Goal: Task Accomplishment & Management: Use online tool/utility

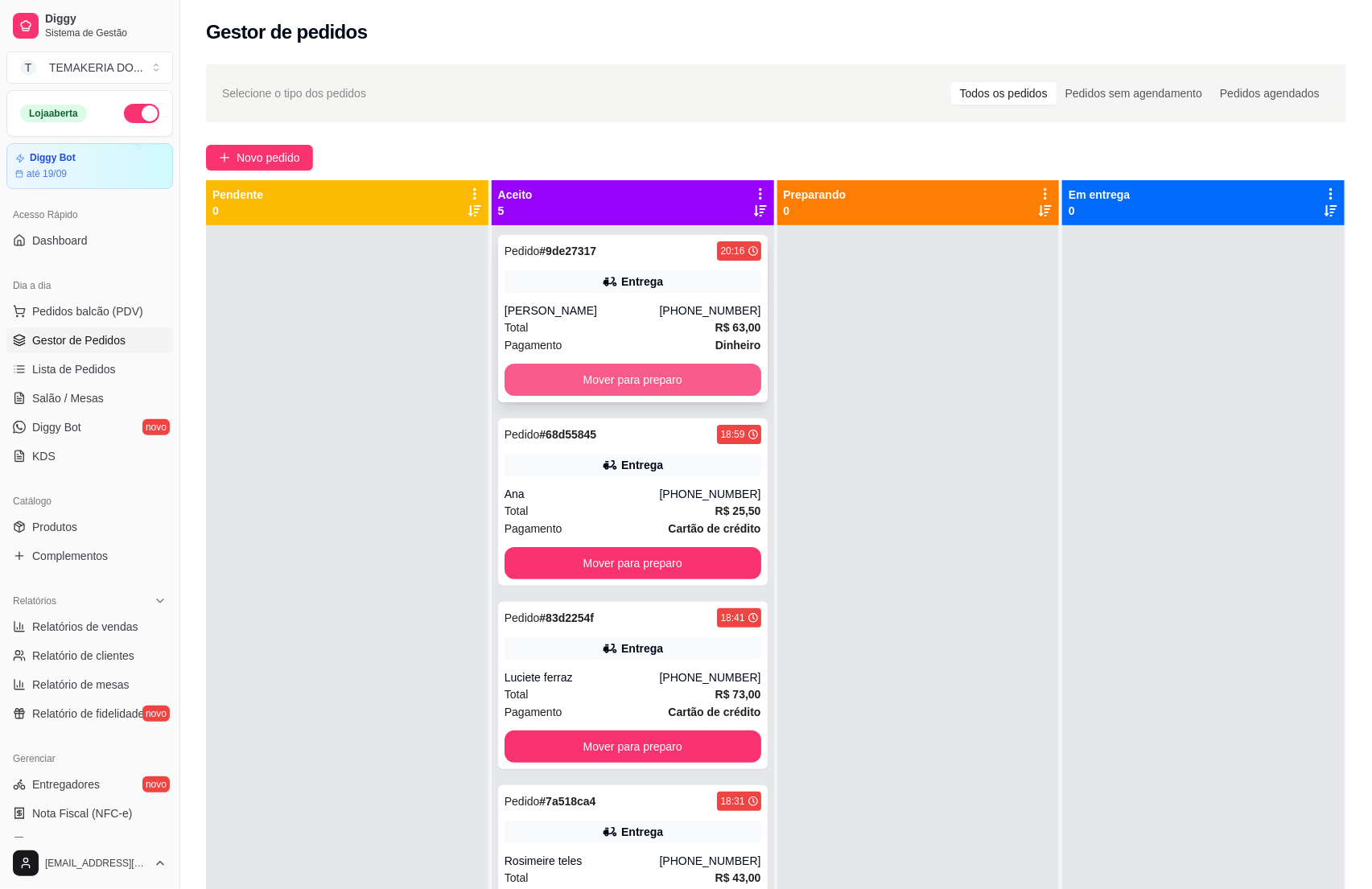
click at [647, 377] on button "Mover para preparo" at bounding box center [632, 380] width 256 height 32
click at [649, 377] on div "Mover para preparo" at bounding box center [632, 380] width 256 height 32
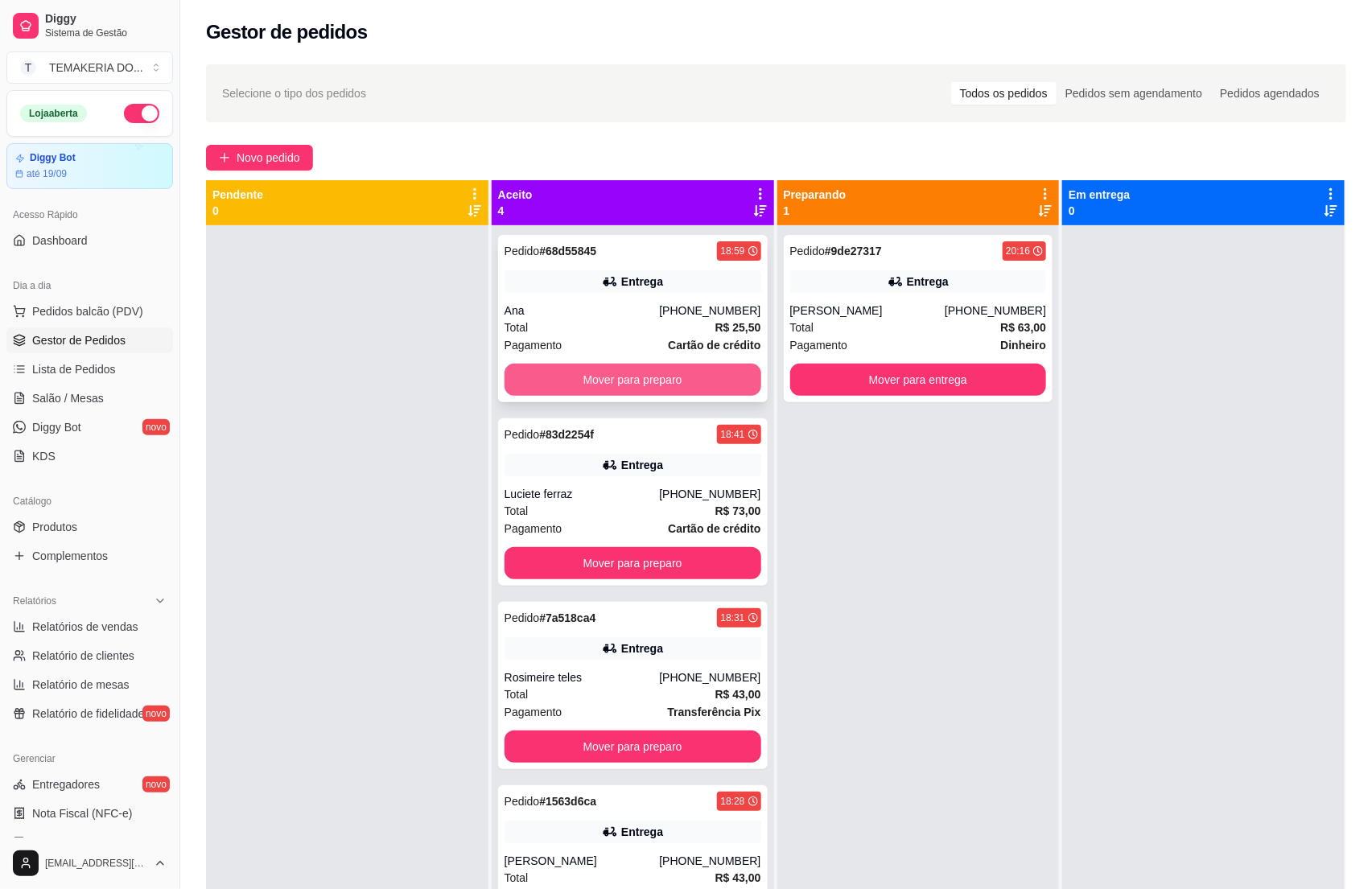
click at [578, 367] on button "Mover para preparo" at bounding box center [632, 380] width 256 height 32
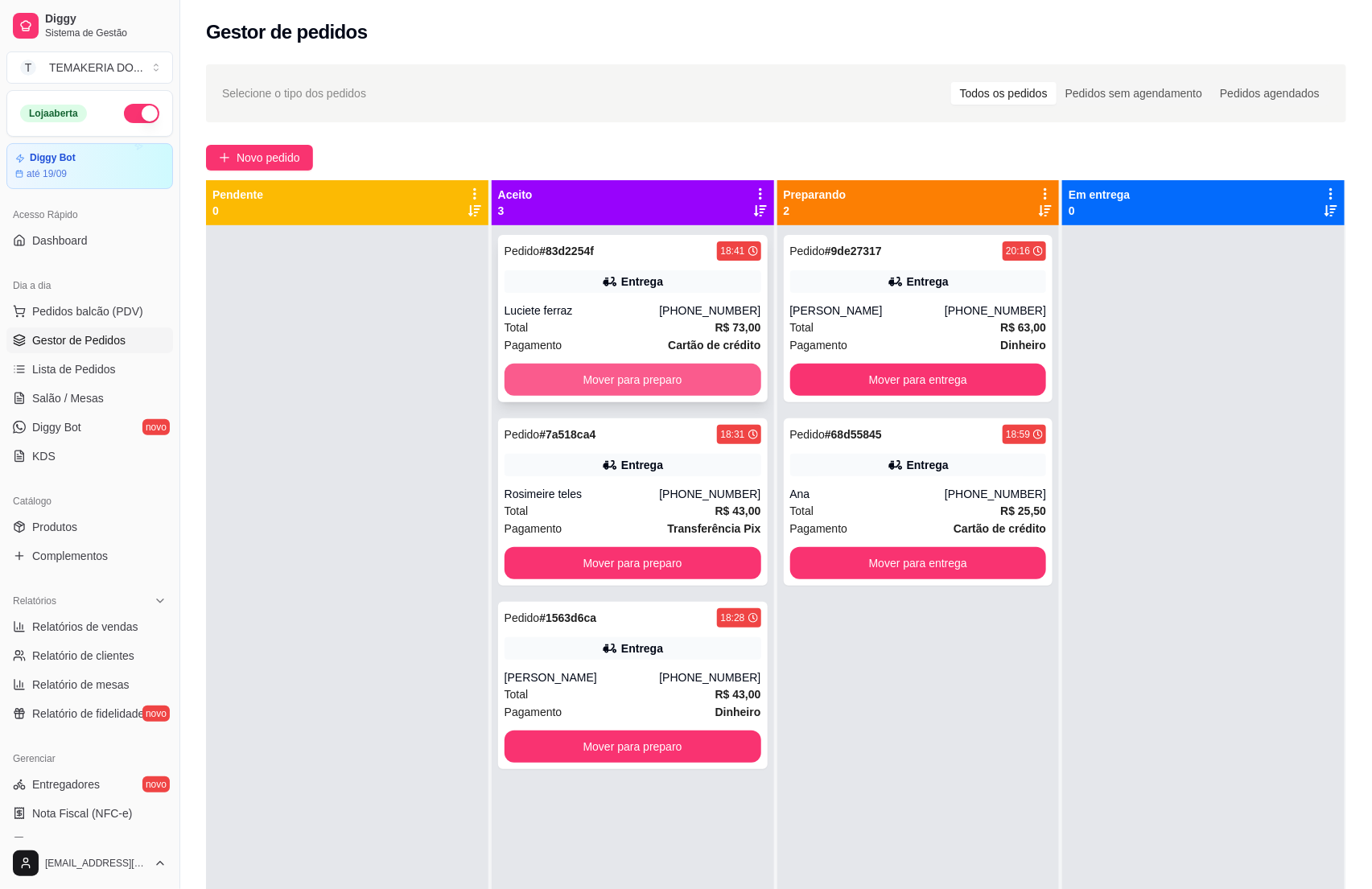
click at [632, 381] on button "Mover para preparo" at bounding box center [632, 380] width 256 height 32
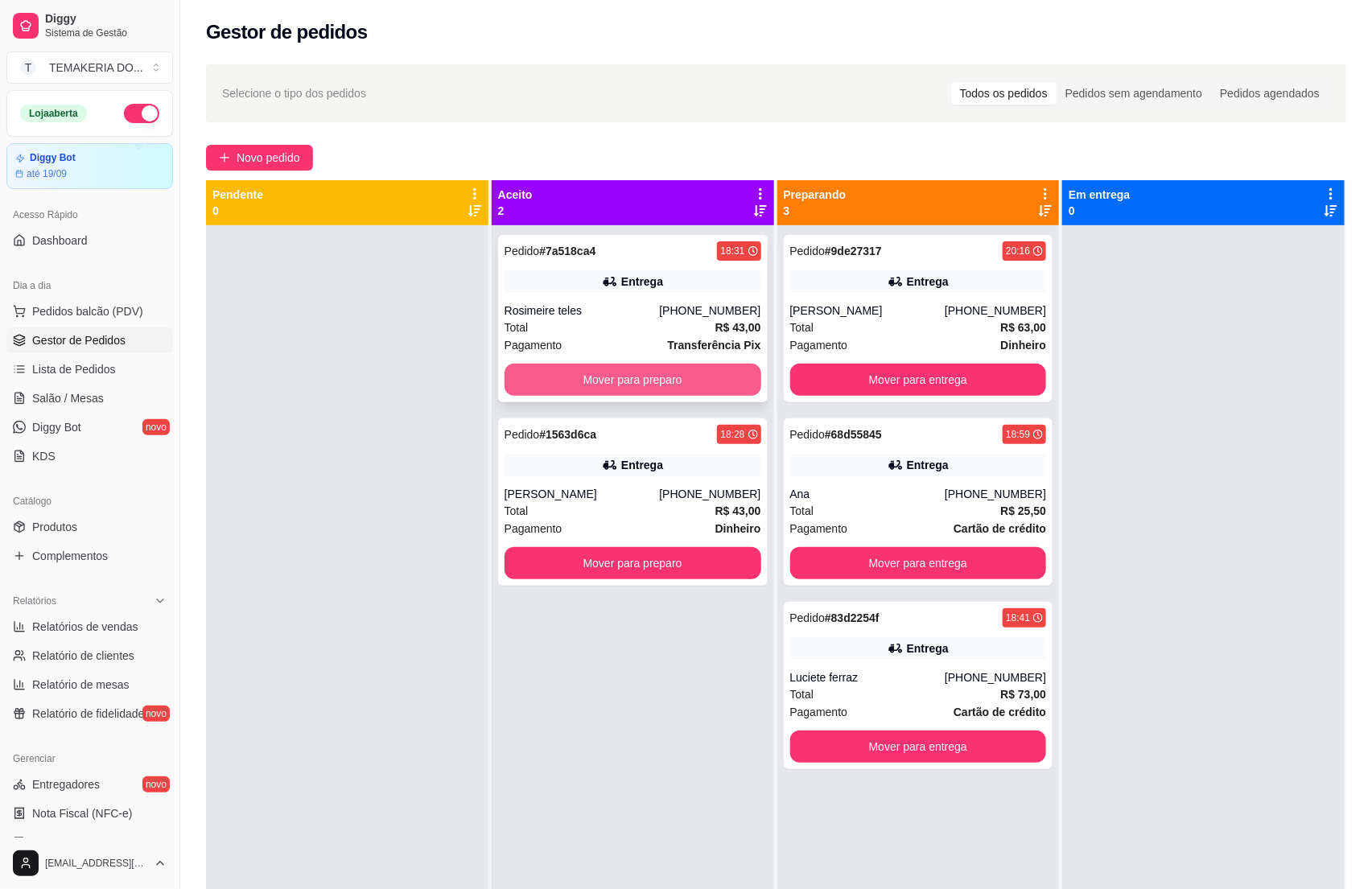
click at [688, 384] on button "Mover para preparo" at bounding box center [632, 380] width 256 height 32
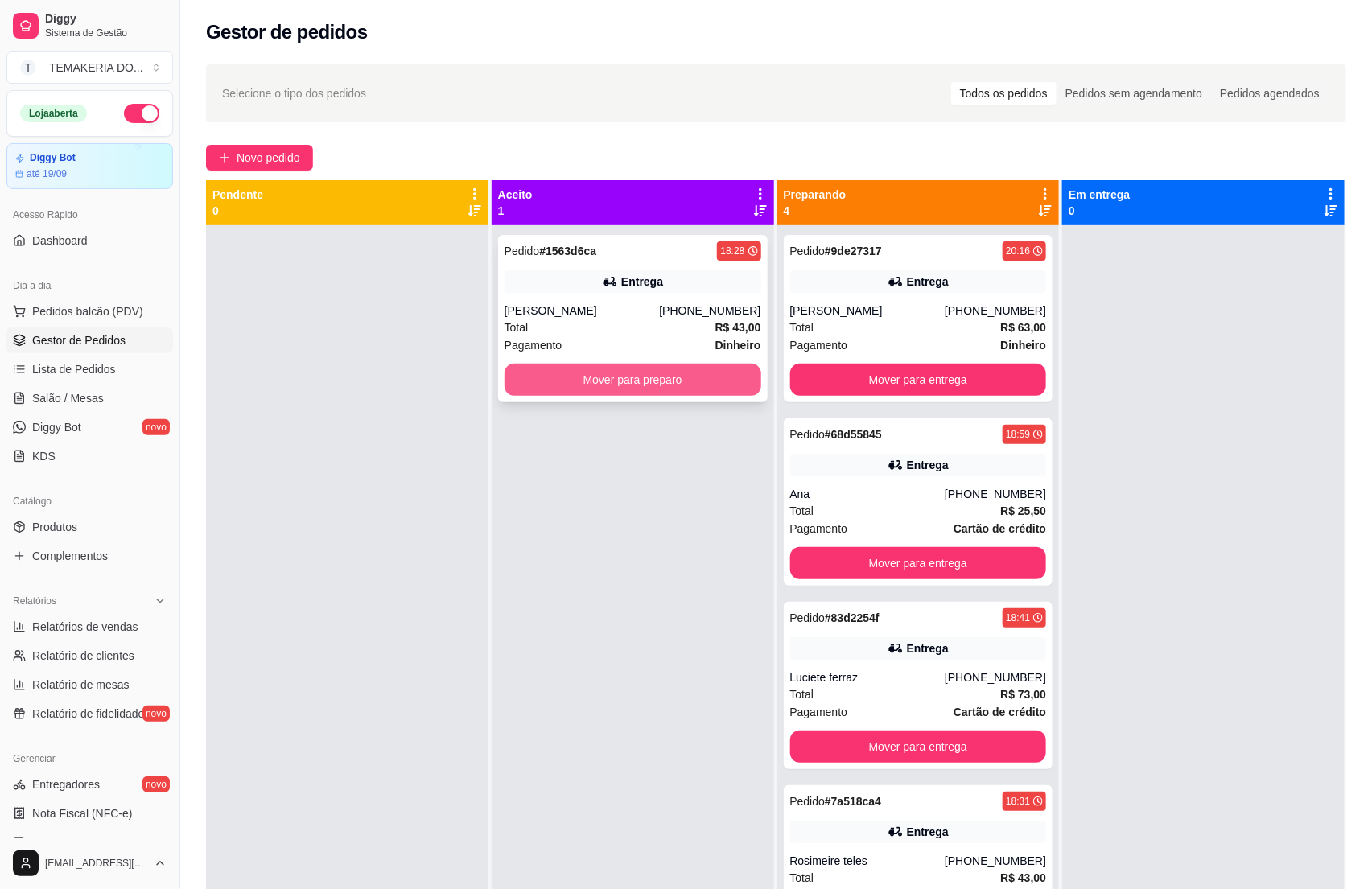
click at [700, 379] on button "Mover para preparo" at bounding box center [632, 380] width 256 height 32
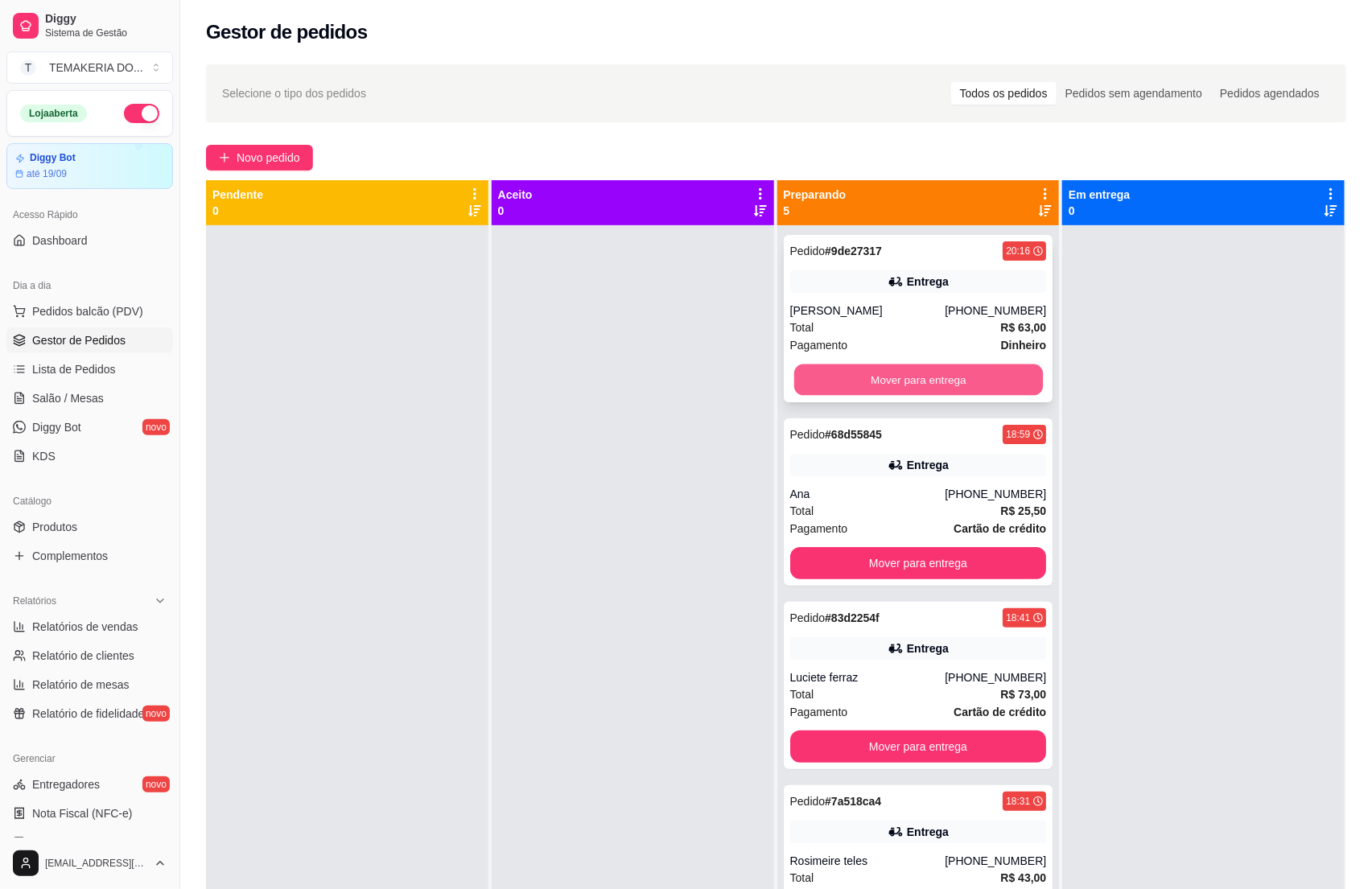
click at [850, 367] on button "Mover para entrega" at bounding box center [917, 380] width 249 height 32
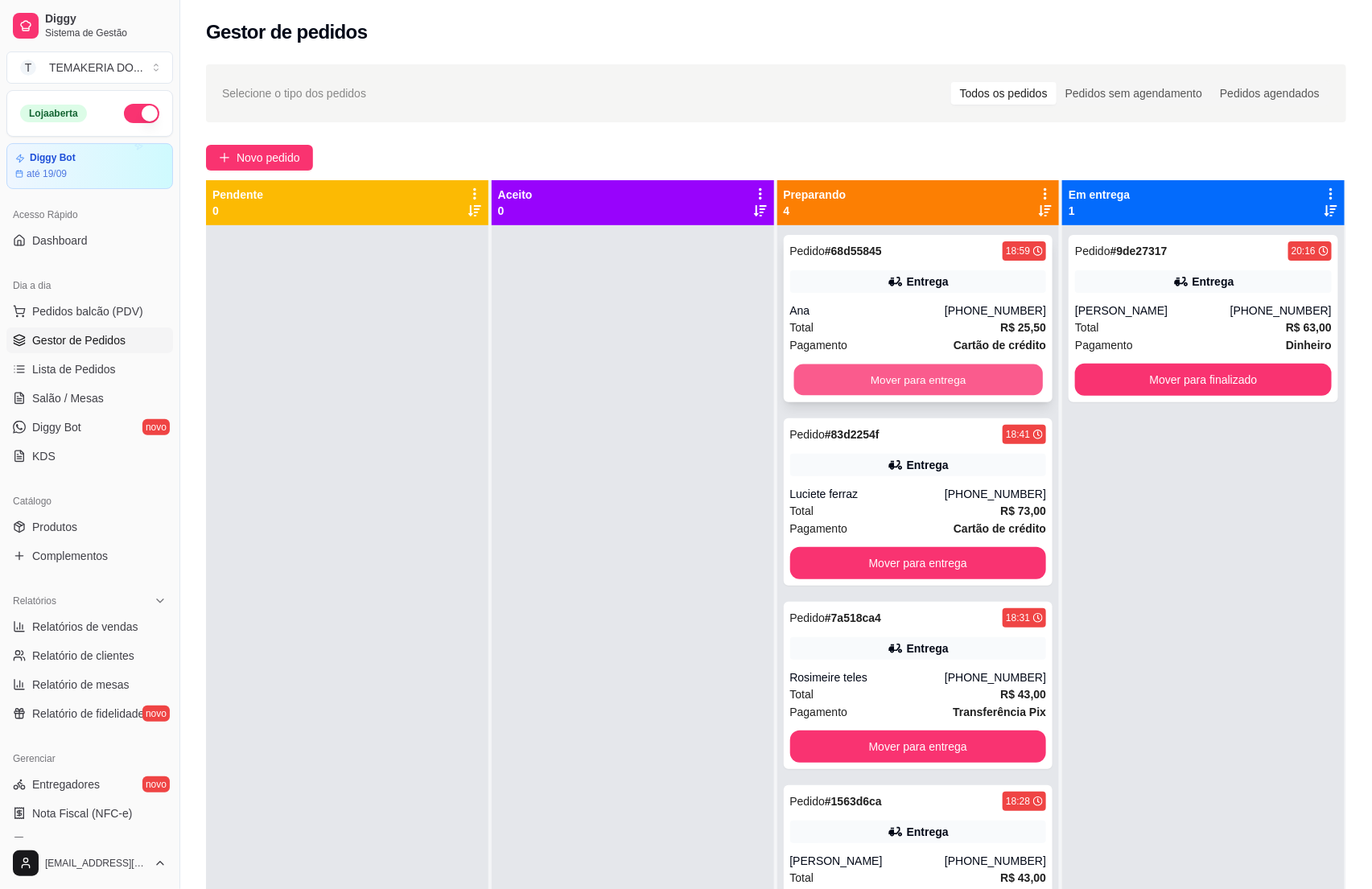
click at [906, 375] on button "Mover para entrega" at bounding box center [917, 380] width 249 height 32
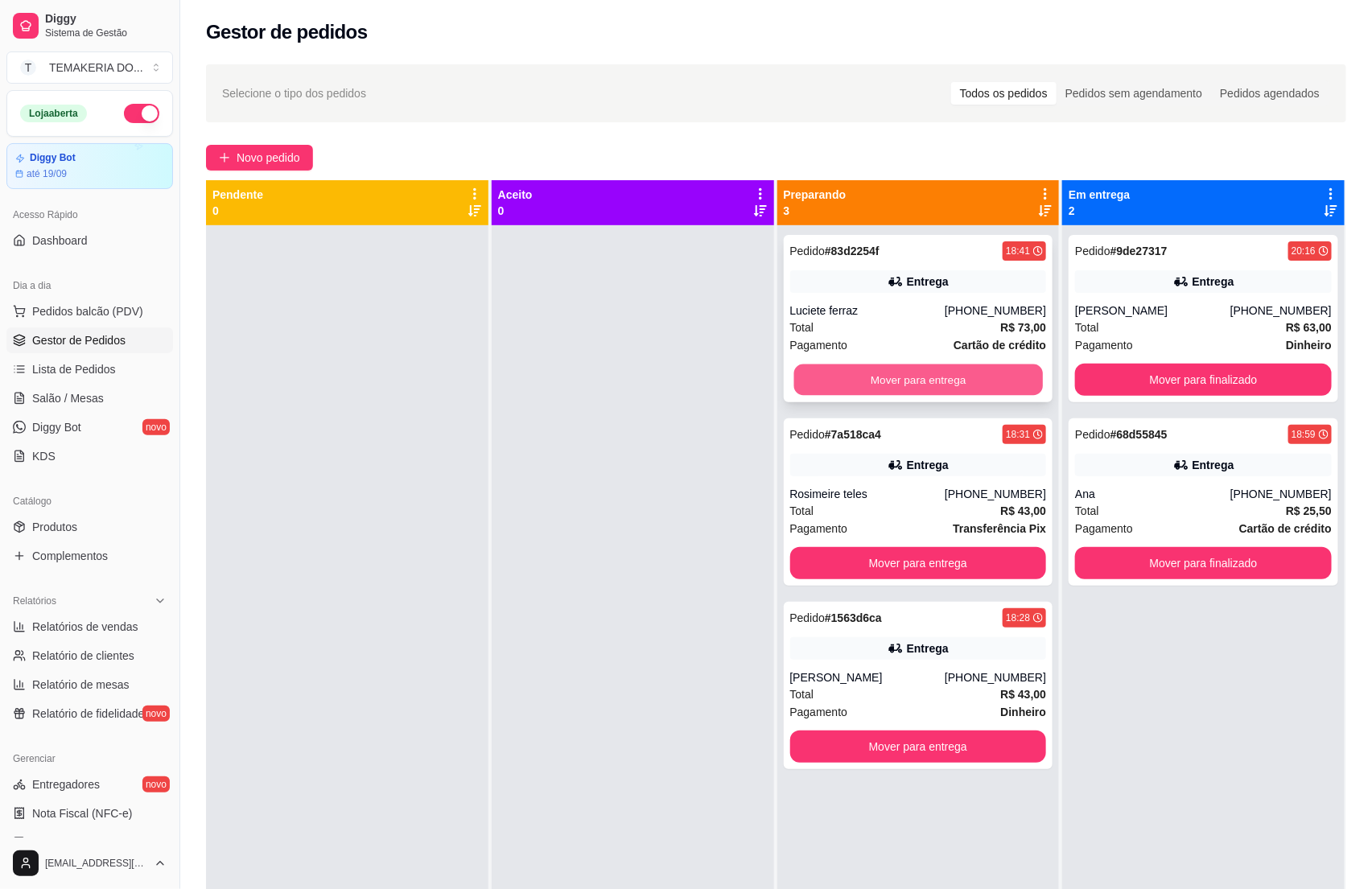
click at [966, 381] on button "Mover para entrega" at bounding box center [917, 380] width 249 height 32
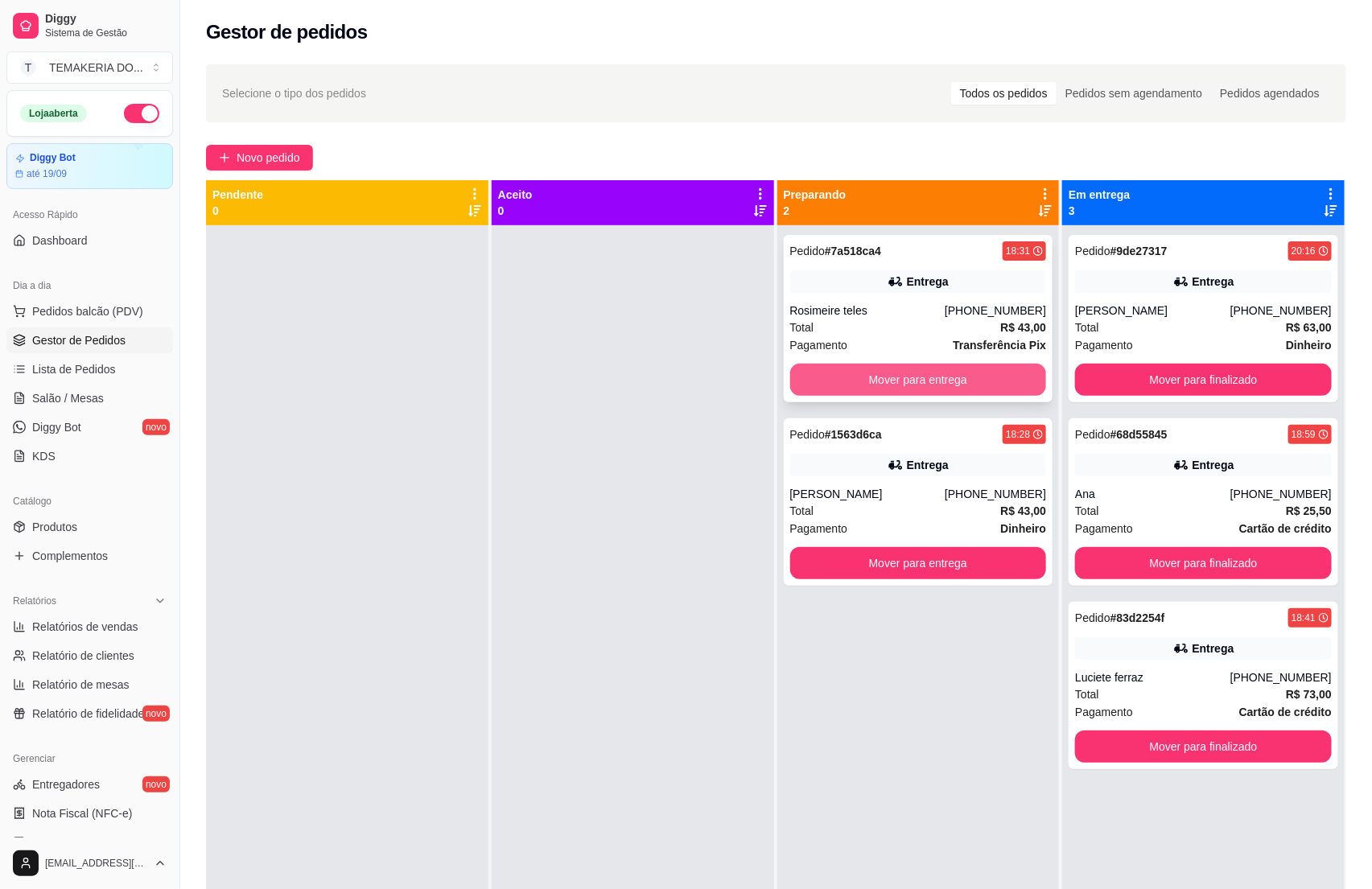
click at [939, 383] on button "Mover para entrega" at bounding box center [918, 380] width 256 height 32
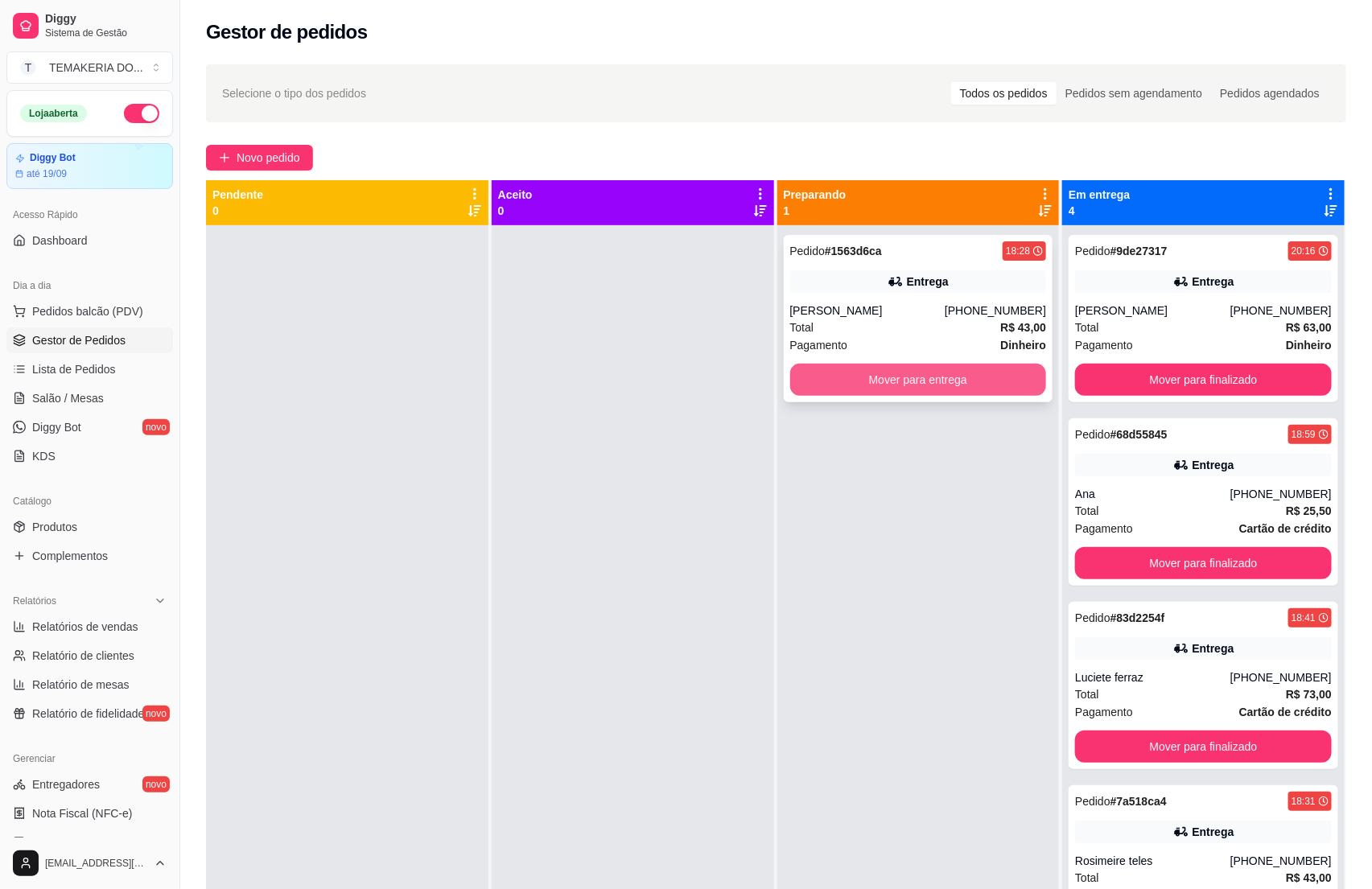
click at [916, 383] on button "Mover para entrega" at bounding box center [918, 380] width 256 height 32
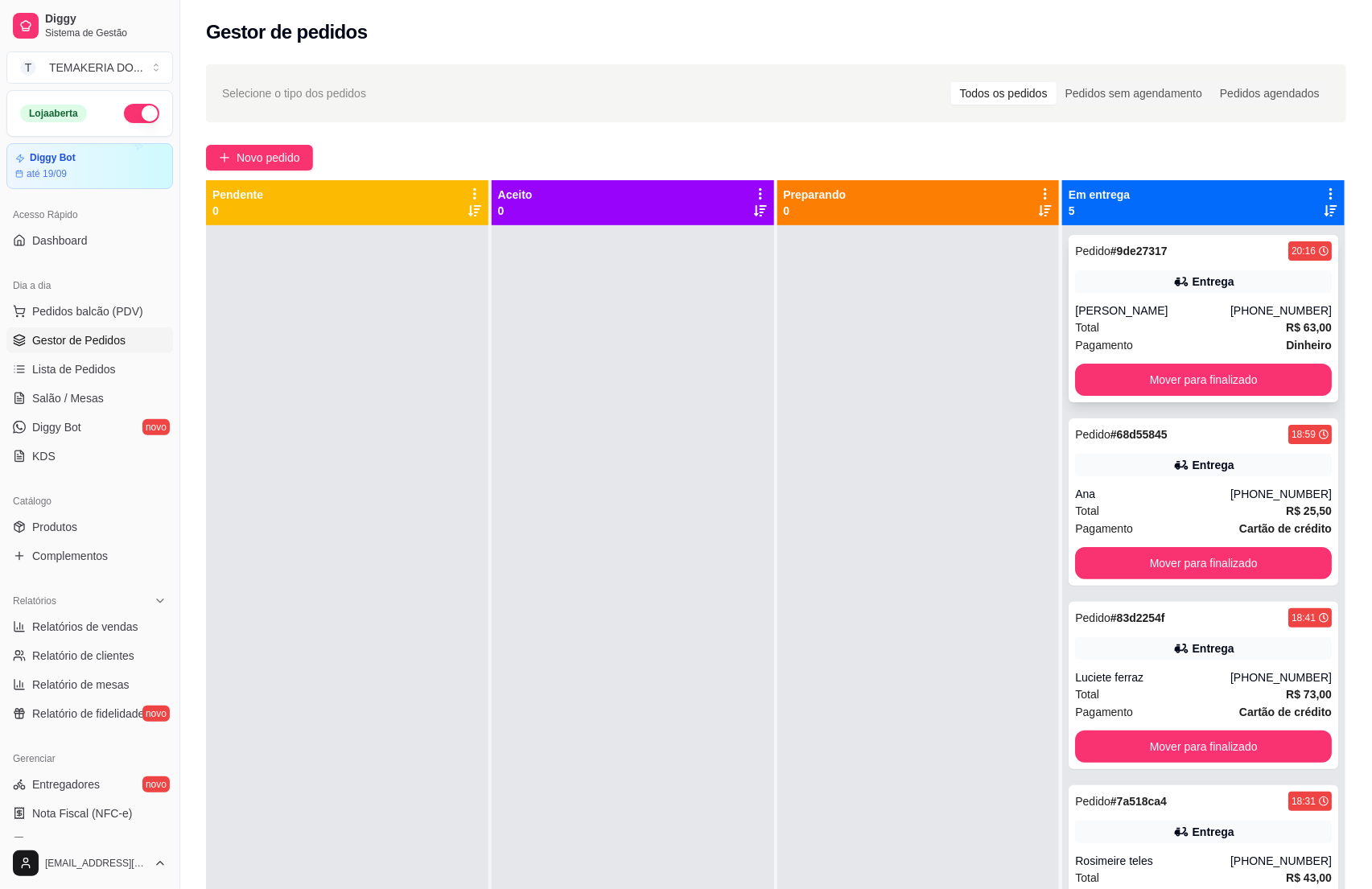
click at [1075, 380] on button "Mover para finalizado" at bounding box center [1203, 380] width 256 height 32
click at [1105, 547] on button "Mover para finalizado" at bounding box center [1203, 563] width 256 height 32
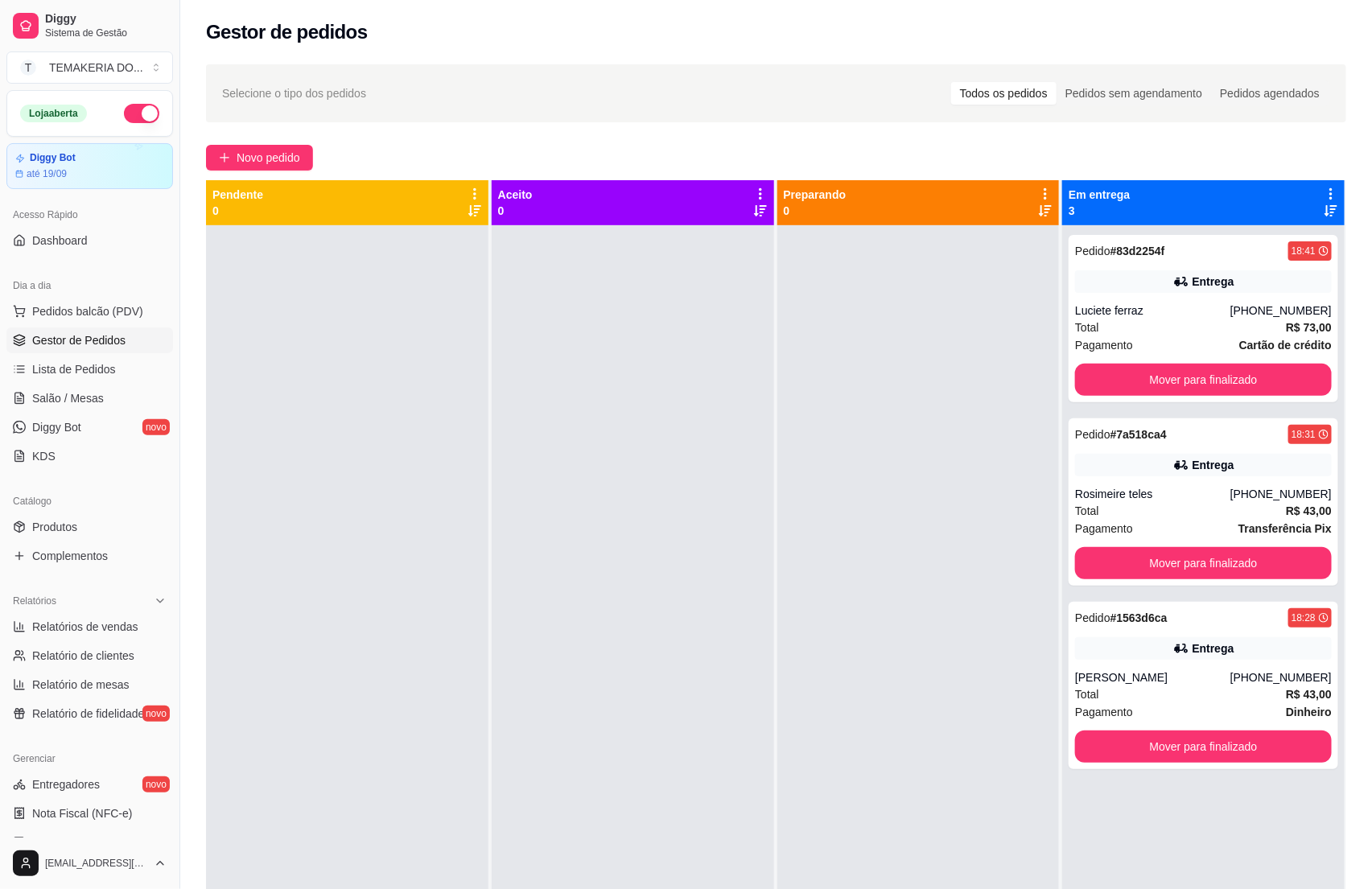
click at [1105, 377] on button "Mover para finalizado" at bounding box center [1203, 380] width 256 height 32
click at [1105, 547] on button "Mover para finalizado" at bounding box center [1203, 563] width 256 height 32
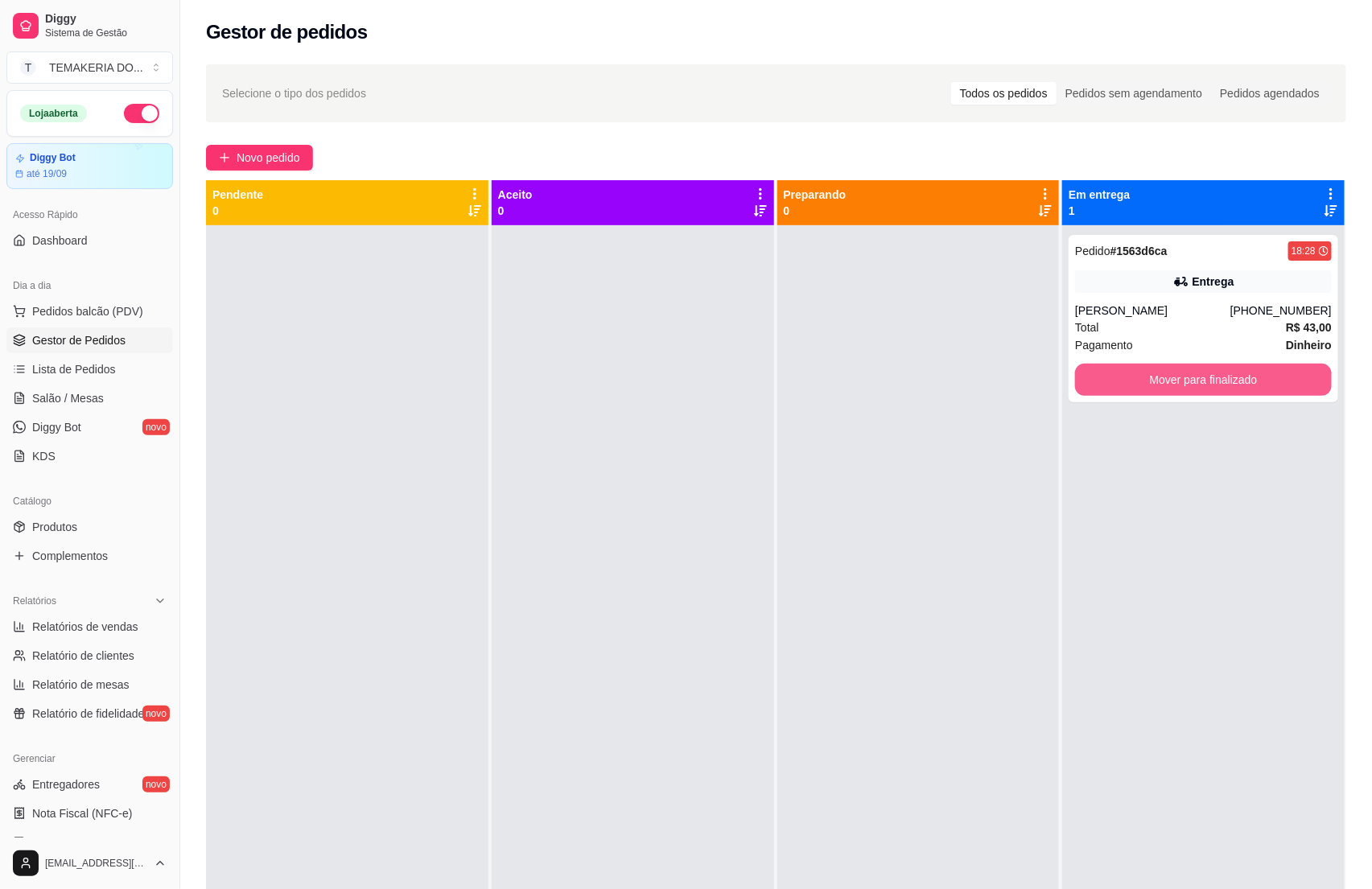
click at [1105, 377] on button "Mover para finalizado" at bounding box center [1203, 380] width 256 height 32
